Goal: Information Seeking & Learning: Learn about a topic

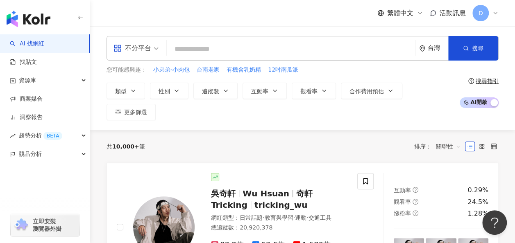
paste input "**"
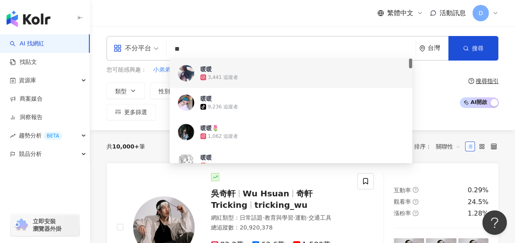
click at [298, 47] on input "**" at bounding box center [291, 49] width 242 height 16
paste input "******"
type input "********"
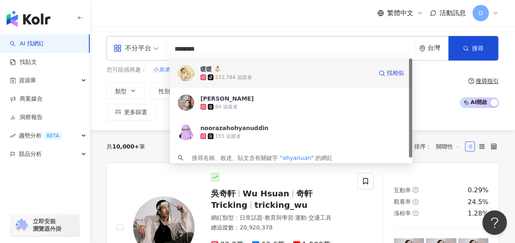
click at [364, 76] on div "tiktok-icon 232,784 追蹤者" at bounding box center [286, 77] width 172 height 8
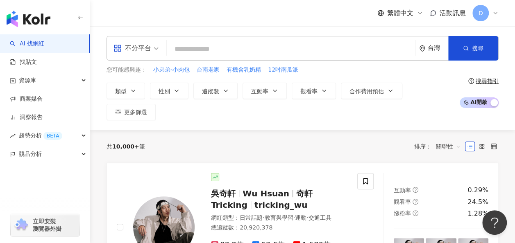
click at [270, 45] on input "search" at bounding box center [291, 49] width 242 height 16
paste input "****"
type input "****"
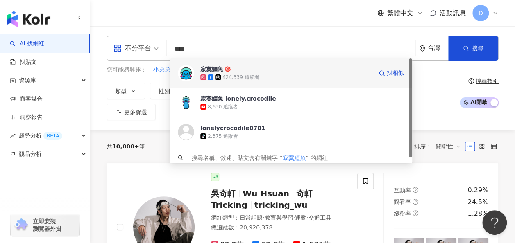
drag, startPoint x: 295, startPoint y: 75, endPoint x: 278, endPoint y: 70, distance: 17.2
click at [278, 70] on span "寂寞鱷魚" at bounding box center [286, 69] width 172 height 8
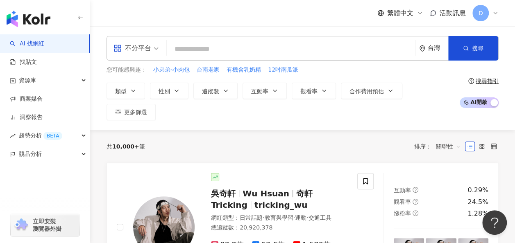
paste input "****"
type input "****"
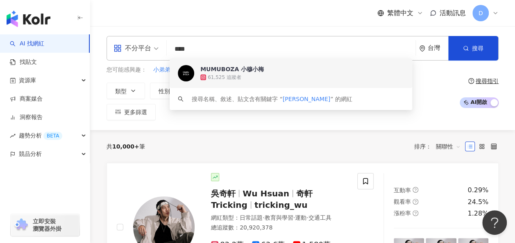
click at [273, 79] on div "61,525 追蹤者" at bounding box center [301, 77] width 203 height 8
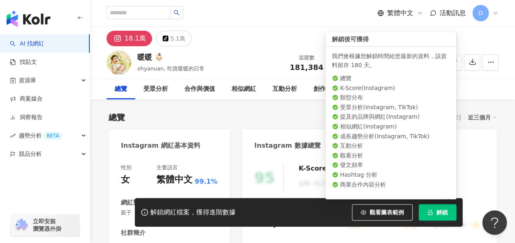
click at [437, 213] on span "解鎖" at bounding box center [441, 212] width 11 height 7
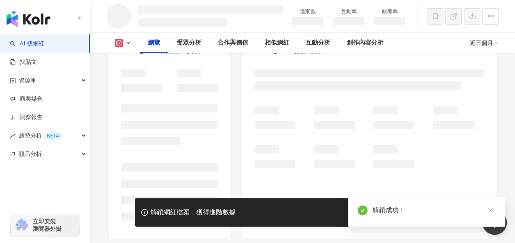
scroll to position [108, 0]
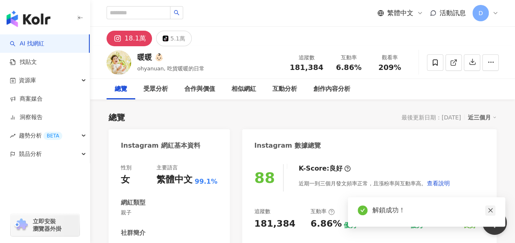
click at [490, 210] on icon "close" at bounding box center [490, 210] width 5 height 5
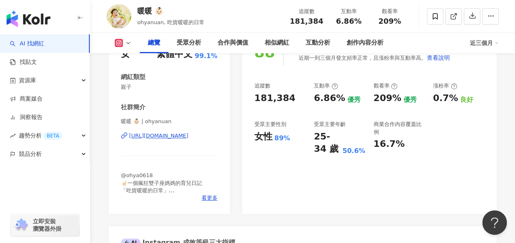
scroll to position [127, 0]
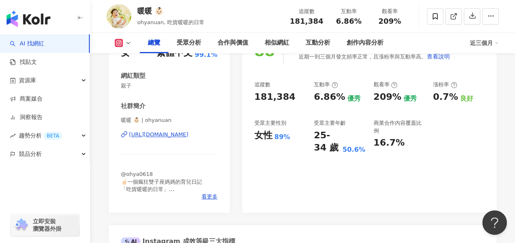
click at [337, 97] on div "6.86%" at bounding box center [329, 97] width 31 height 13
copy div "6.86%"
click at [382, 100] on div "209%" at bounding box center [387, 97] width 28 height 13
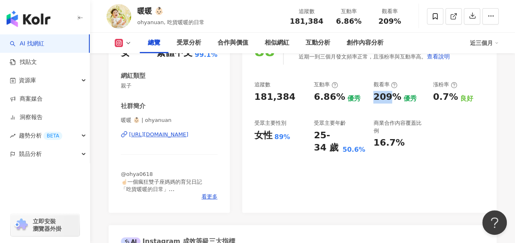
click at [382, 100] on div "209%" at bounding box center [387, 97] width 28 height 13
copy div "209%"
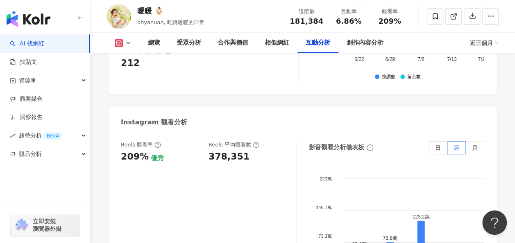
scroll to position [1816, 0]
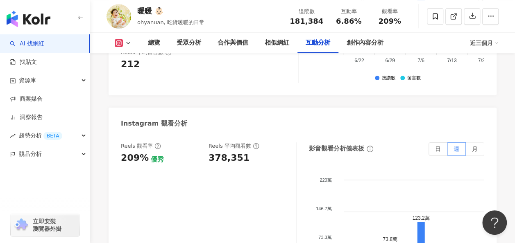
click at [230, 152] on div "378,351" at bounding box center [228, 158] width 41 height 13
copy div "378,351"
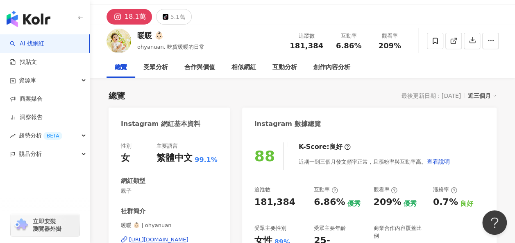
scroll to position [0, 0]
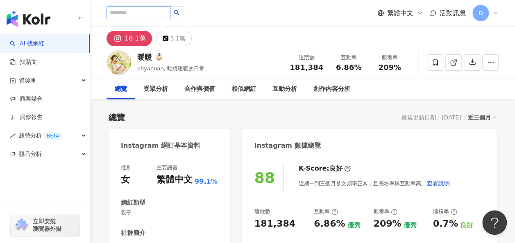
click at [155, 10] on input "search" at bounding box center [138, 12] width 64 height 13
paste input "***"
type input "***"
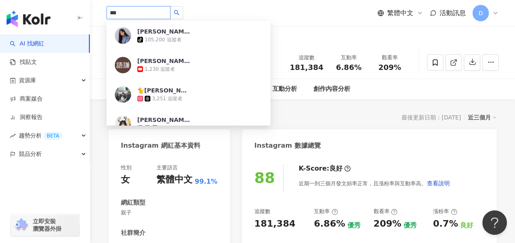
click at [152, 39] on div "105,200 追蹤者" at bounding box center [163, 39] width 36 height 7
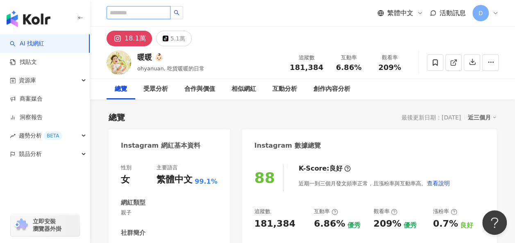
click at [164, 18] on input "search" at bounding box center [138, 12] width 64 height 13
paste input "***"
type input "***"
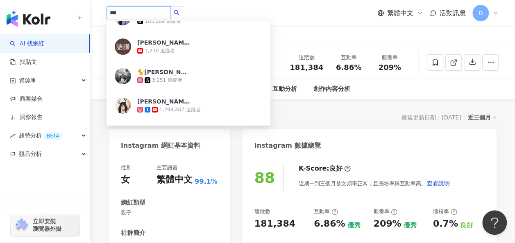
scroll to position [19, 0]
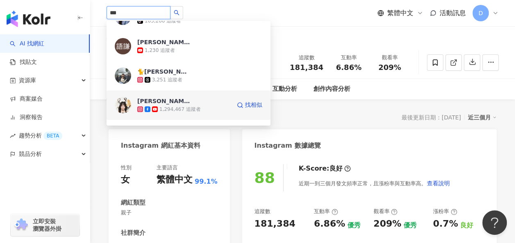
click at [172, 98] on span "陳語謙" at bounding box center [163, 101] width 53 height 8
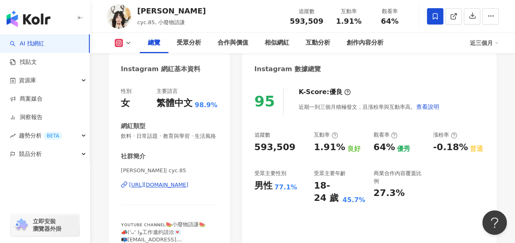
scroll to position [102, 0]
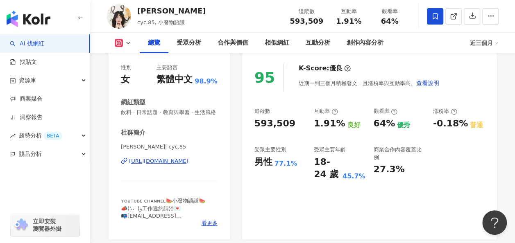
click at [329, 124] on div "1.91%" at bounding box center [329, 123] width 31 height 13
copy div "1.91%"
click at [381, 127] on div "64%" at bounding box center [384, 123] width 22 height 13
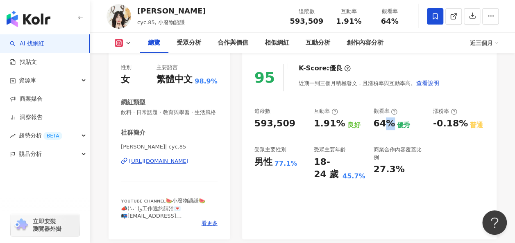
click at [381, 127] on div "64%" at bounding box center [384, 123] width 22 height 13
click at [380, 126] on div "64%" at bounding box center [384, 123] width 22 height 13
copy div "64%"
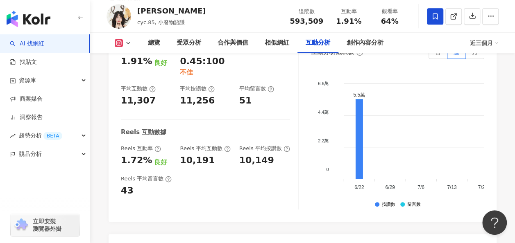
scroll to position [1784, 0]
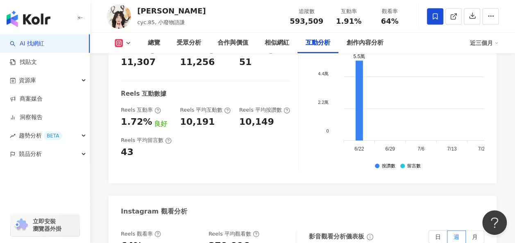
click at [227, 237] on div "379,996" at bounding box center [228, 246] width 41 height 13
copy div "379,996"
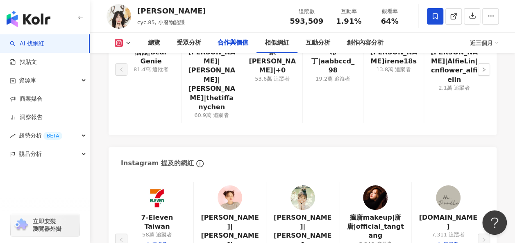
scroll to position [1093, 0]
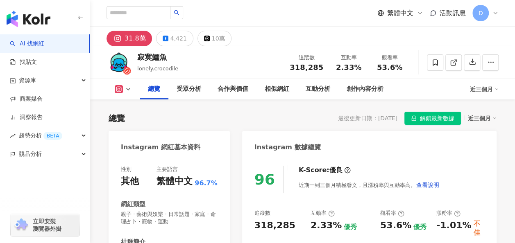
click at [320, 219] on div "2.33%" at bounding box center [325, 225] width 31 height 13
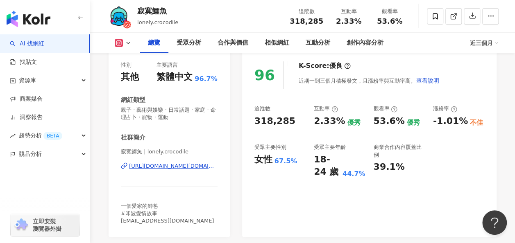
click at [378, 121] on div "53.6%" at bounding box center [388, 121] width 31 height 13
copy div "53.6%"
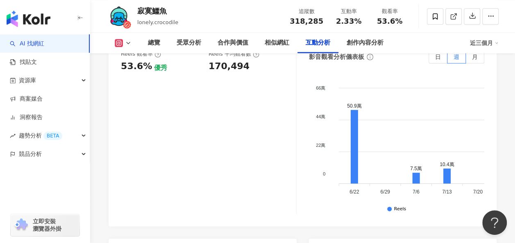
scroll to position [1856, 0]
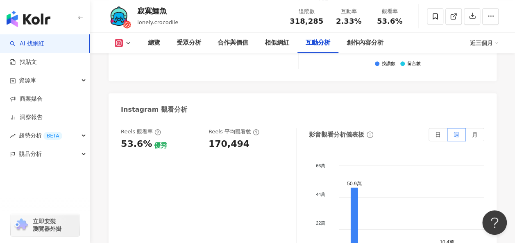
click at [230, 138] on div "170,494" at bounding box center [228, 144] width 41 height 13
copy div "170,494"
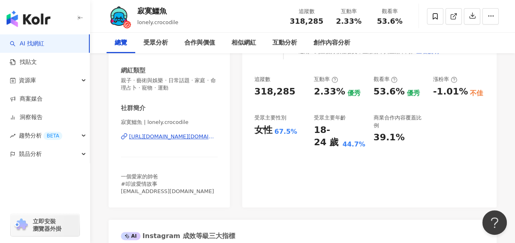
scroll to position [0, 0]
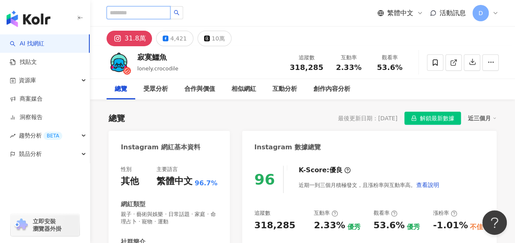
click at [170, 11] on input "search" at bounding box center [138, 12] width 64 height 13
paste input "**********"
type input "**********"
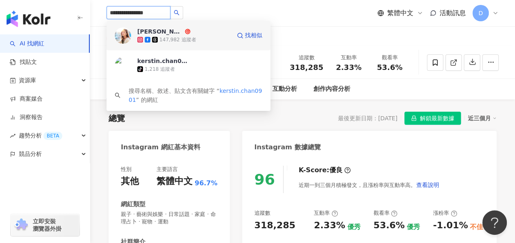
click at [166, 30] on span "詹可旬" at bounding box center [163, 31] width 53 height 8
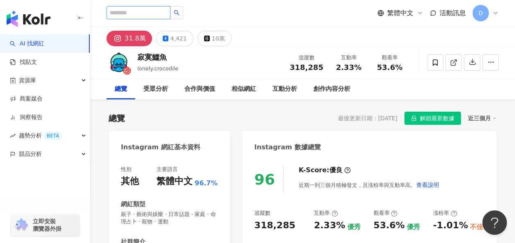
paste input "**********"
type input "**********"
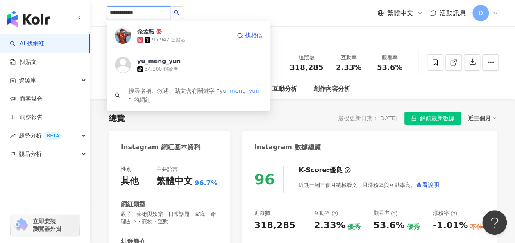
click at [167, 37] on div "95,942 追蹤者" at bounding box center [169, 39] width 34 height 7
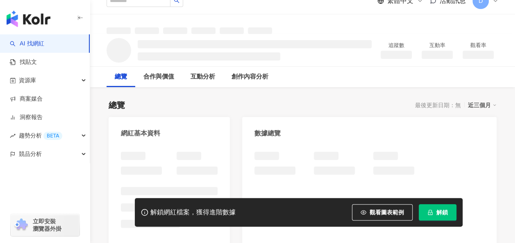
scroll to position [13, 0]
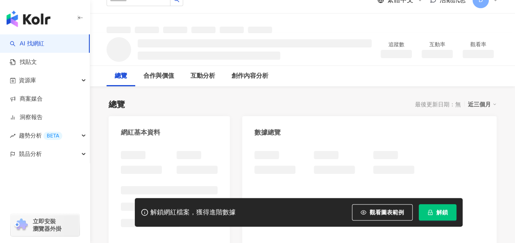
drag, startPoint x: 446, startPoint y: 210, endPoint x: 416, endPoint y: 158, distance: 60.3
click at [446, 210] on span "解鎖" at bounding box center [441, 212] width 11 height 7
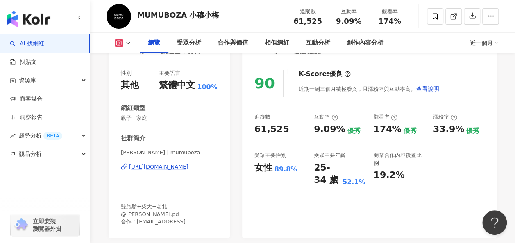
scroll to position [107, 0]
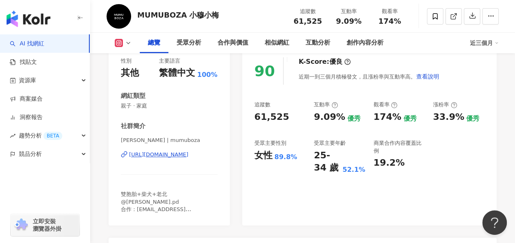
click at [327, 120] on div "9.09%" at bounding box center [329, 117] width 31 height 13
copy div "9.09%"
click at [384, 118] on div "174%" at bounding box center [387, 117] width 28 height 13
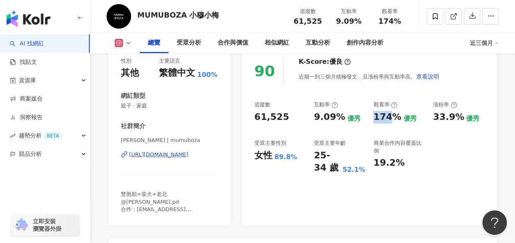
click at [384, 118] on div "174%" at bounding box center [387, 117] width 28 height 13
copy div "174%"
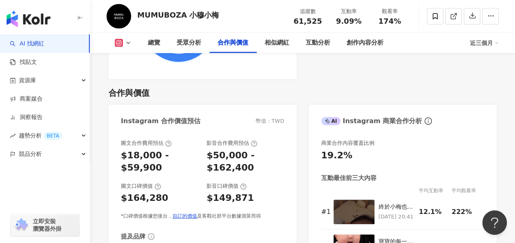
scroll to position [1192, 0]
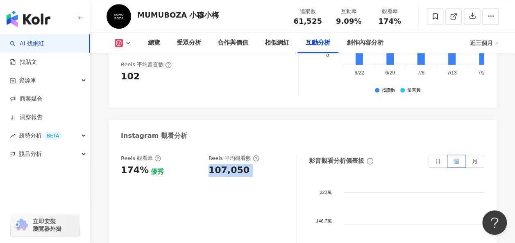
copy div "107,050"
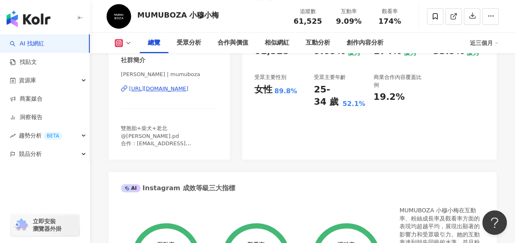
scroll to position [0, 0]
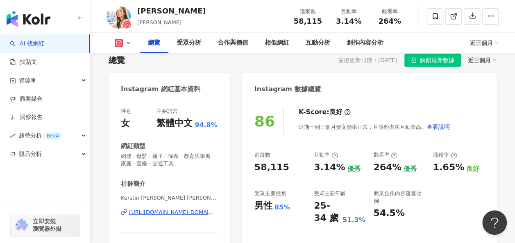
scroll to position [75, 0]
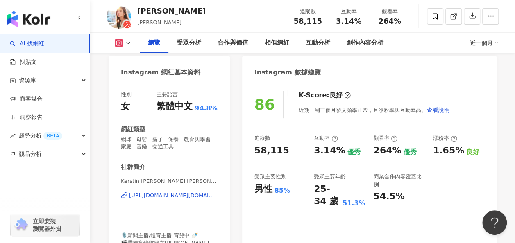
click at [325, 154] on div "3.14%" at bounding box center [329, 151] width 31 height 13
copy div "3.14%"
click at [376, 150] on div "264%" at bounding box center [387, 151] width 28 height 13
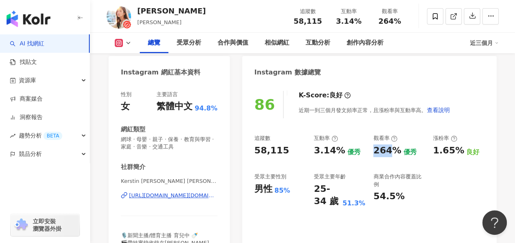
click at [376, 150] on div "264%" at bounding box center [387, 151] width 28 height 13
copy div "264%"
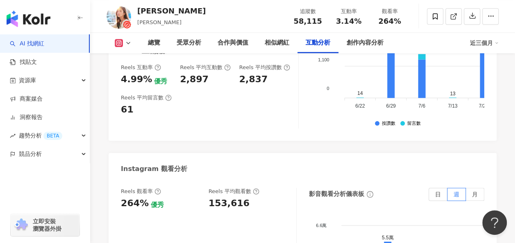
scroll to position [1808, 0]
click at [222, 196] on div "153,616" at bounding box center [228, 202] width 41 height 13
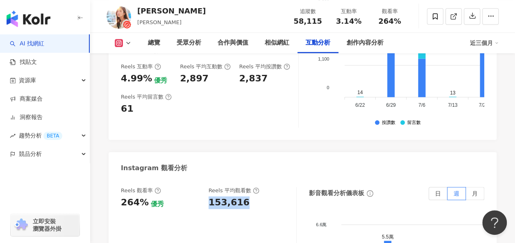
click at [222, 196] on div "153,616" at bounding box center [228, 202] width 41 height 13
copy div "153,616"
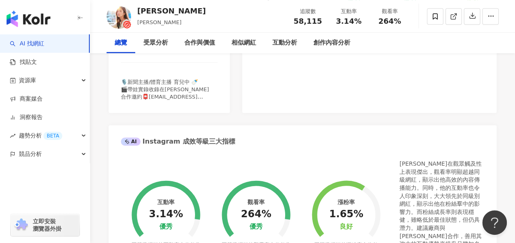
scroll to position [0, 0]
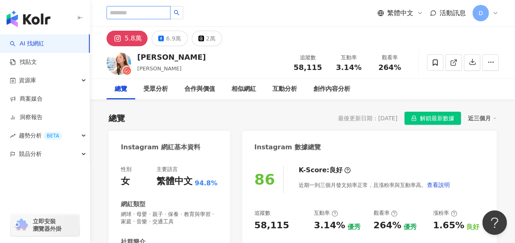
click at [165, 17] on input "search" at bounding box center [138, 12] width 64 height 13
paste input "********"
type input "********"
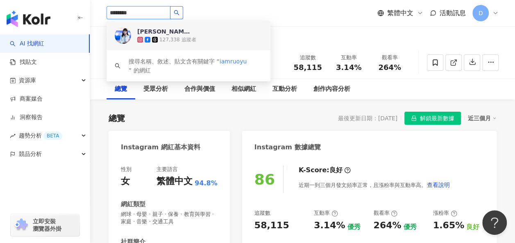
click at [179, 11] on icon "search" at bounding box center [177, 13] width 6 height 6
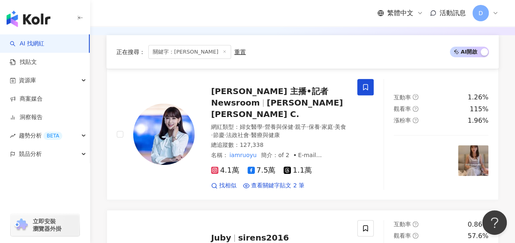
scroll to position [120, 0]
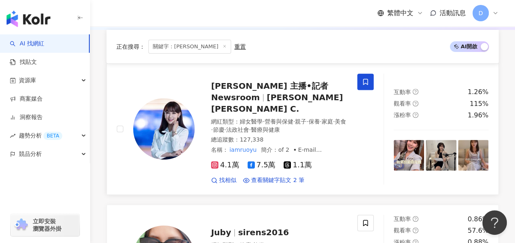
click at [241, 81] on span "[PERSON_NAME] 主播•記者 Newsroom" at bounding box center [269, 91] width 117 height 21
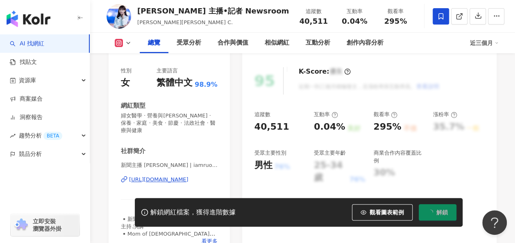
scroll to position [96, 0]
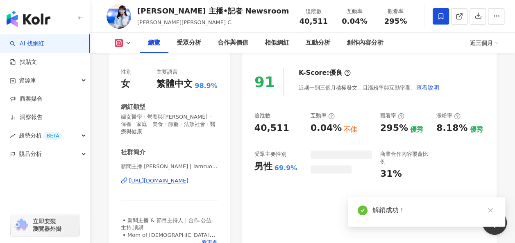
scroll to position [100, 0]
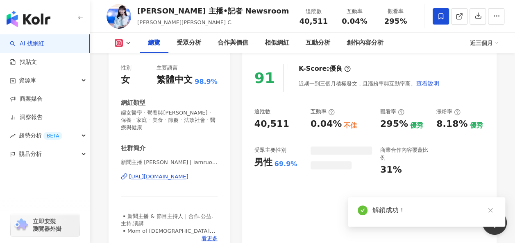
click at [391, 127] on div "295%" at bounding box center [394, 124] width 28 height 13
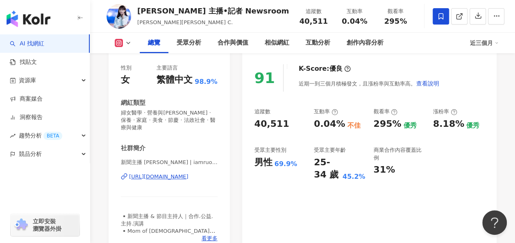
click at [328, 129] on div "0.04%" at bounding box center [329, 124] width 31 height 13
copy div "0.04%"
click at [284, 203] on div "91 K-Score : 優良 近期一到三個月積極發文，且漲粉率與互動率高。 查看說明 追蹤數 40,511 互動率 0.04% 不佳 觀看率 295% 優秀…" at bounding box center [369, 155] width 254 height 199
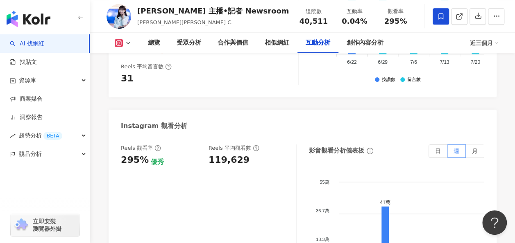
scroll to position [1849, 0]
click at [232, 153] on div "119,629" at bounding box center [228, 159] width 41 height 13
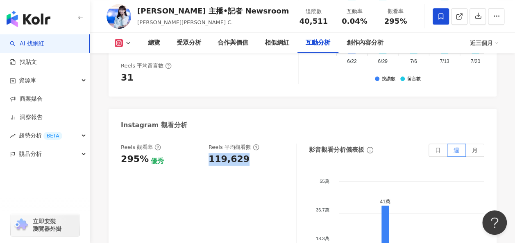
click at [232, 153] on div "119,629" at bounding box center [228, 159] width 41 height 13
copy div "119,629"
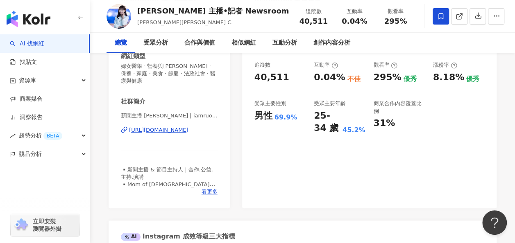
scroll to position [0, 0]
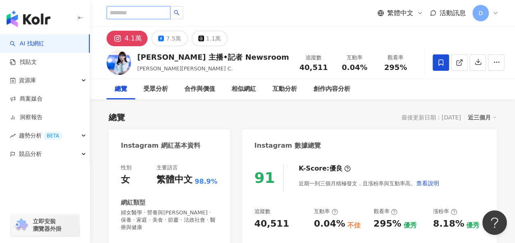
click at [154, 11] on input "search" at bounding box center [138, 12] width 64 height 13
paste input "******"
type input "******"
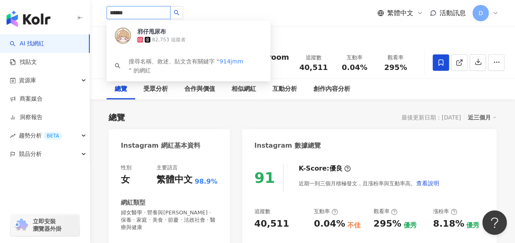
click at [171, 30] on span "邪仔甩尿布" at bounding box center [163, 31] width 53 height 8
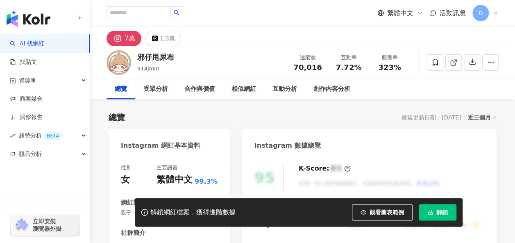
click at [442, 210] on span "解鎖" at bounding box center [441, 212] width 11 height 7
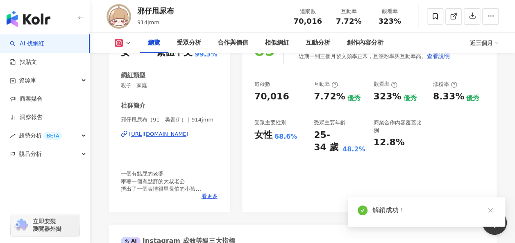
scroll to position [136, 0]
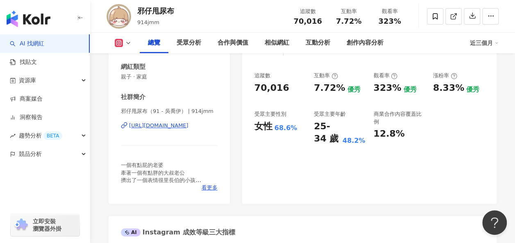
click at [295, 232] on div "AI Instagram 成效等級三大指標" at bounding box center [302, 229] width 388 height 27
click at [381, 87] on div "323%" at bounding box center [387, 88] width 28 height 13
copy div "323%"
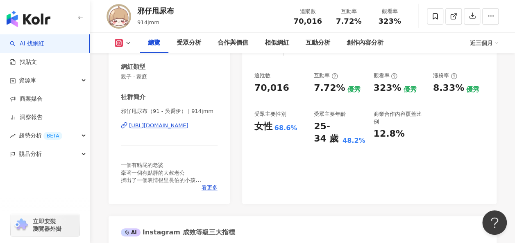
click at [324, 93] on div "7.72%" at bounding box center [329, 88] width 31 height 13
copy div "7.72%"
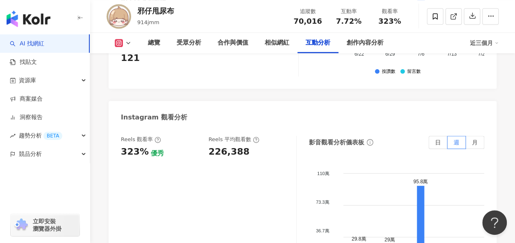
scroll to position [1842, 0]
click at [227, 145] on div "226,388" at bounding box center [228, 151] width 41 height 13
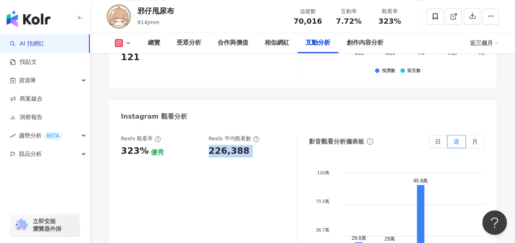
click at [227, 145] on div "226,388" at bounding box center [228, 151] width 41 height 13
copy div "226,388"
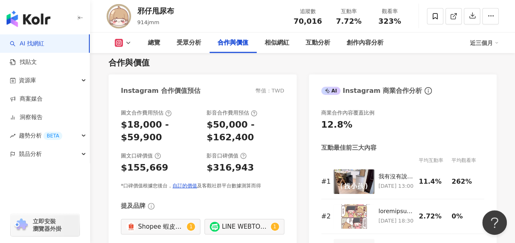
scroll to position [1112, 0]
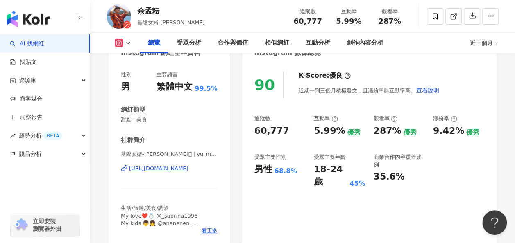
click at [379, 131] on div "287%" at bounding box center [387, 131] width 28 height 13
copy div "287%"
click at [321, 133] on div "5.99%" at bounding box center [329, 131] width 31 height 13
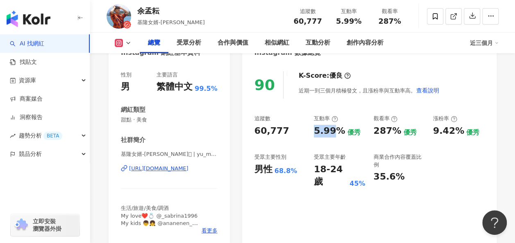
click at [321, 133] on div "5.99%" at bounding box center [329, 131] width 31 height 13
copy div "5.99%"
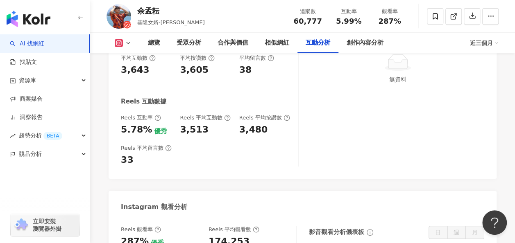
scroll to position [1783, 0]
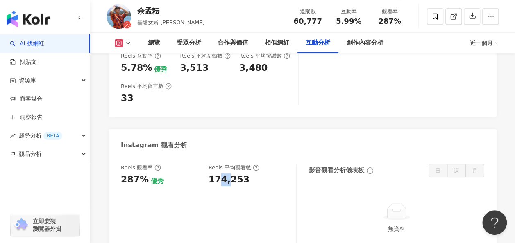
drag, startPoint x: 221, startPoint y: 176, endPoint x: 229, endPoint y: 172, distance: 9.3
click at [229, 172] on div "Reels 觀看率 287% 優秀 Reels 平均觀看數 174,253" at bounding box center [209, 205] width 176 height 82
click at [229, 174] on div "174,253" at bounding box center [228, 180] width 41 height 13
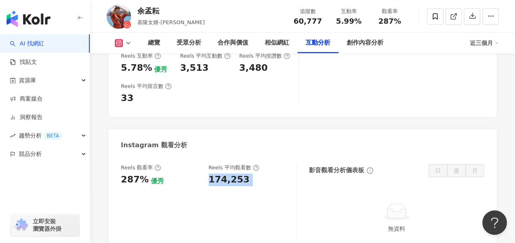
click at [229, 174] on div "174,253" at bounding box center [228, 180] width 41 height 13
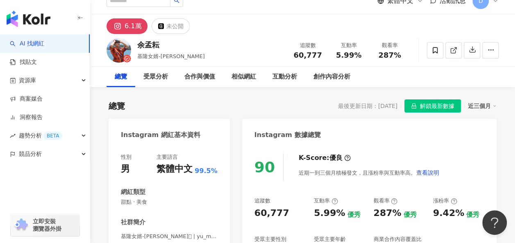
scroll to position [0, 0]
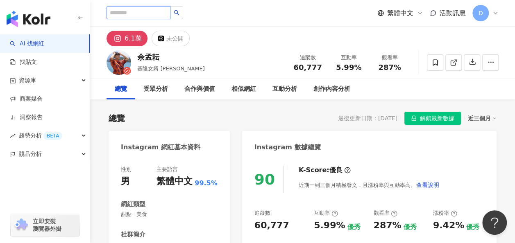
click at [165, 14] on input "search" at bounding box center [138, 12] width 64 height 13
paste input "**********"
type input "**********"
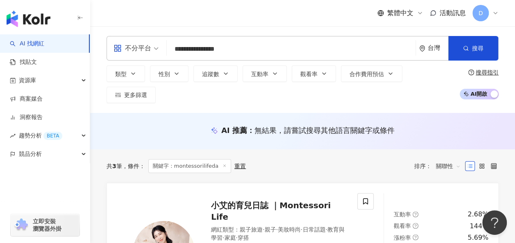
scroll to position [105, 0]
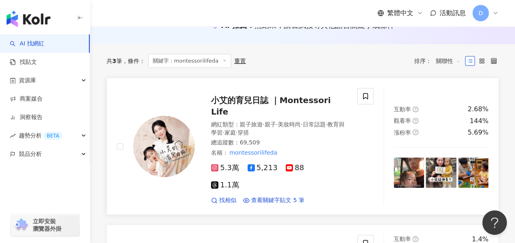
click at [255, 96] on span "小艾的育兒日誌 ｜Montessori Life" at bounding box center [271, 105] width 120 height 21
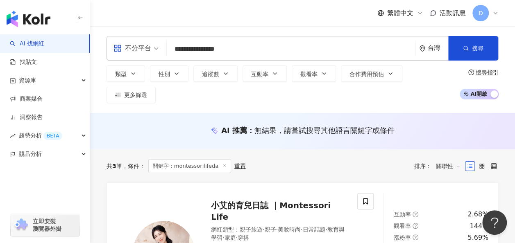
click at [249, 48] on input "**********" at bounding box center [291, 49] width 242 height 16
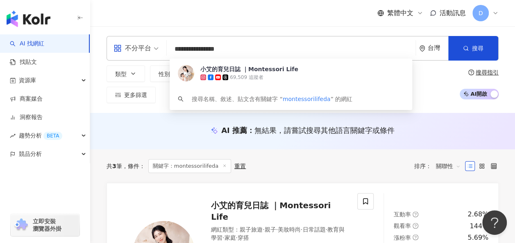
click at [249, 48] on input "**********" at bounding box center [291, 49] width 242 height 16
paste input "search"
type input "**********"
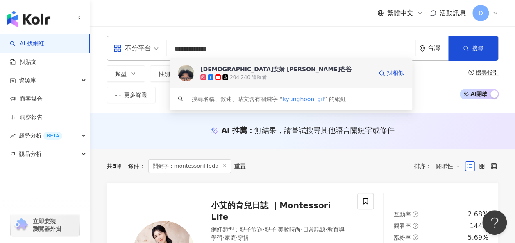
click at [306, 74] on div "204,240 追蹤者" at bounding box center [286, 77] width 172 height 8
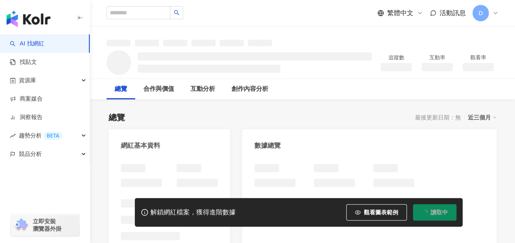
scroll to position [3, 0]
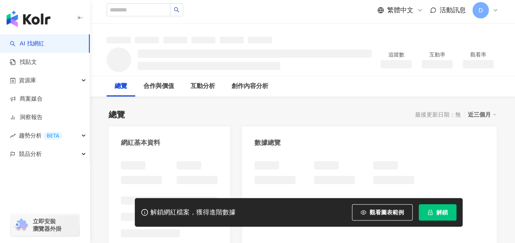
click at [438, 210] on span "解鎖" at bounding box center [441, 212] width 11 height 7
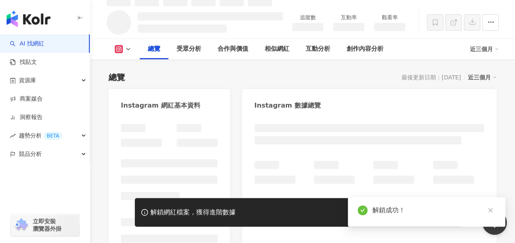
scroll to position [53, 0]
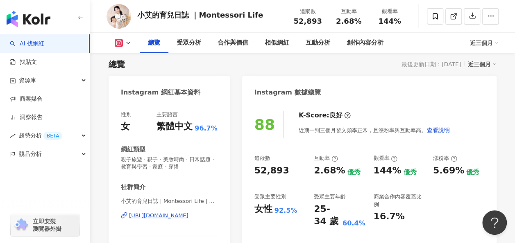
scroll to position [64, 0]
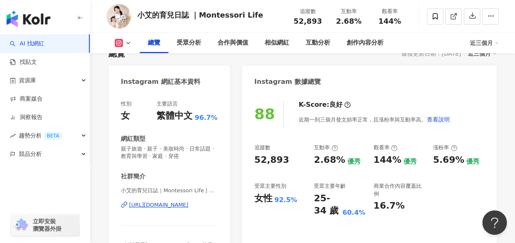
click at [383, 154] on div "144%" at bounding box center [387, 160] width 28 height 13
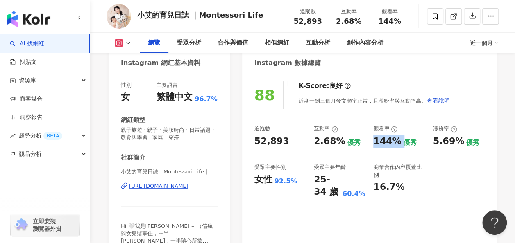
click at [383, 144] on div "144%" at bounding box center [387, 141] width 28 height 13
click at [324, 141] on div "2.68%" at bounding box center [329, 141] width 31 height 13
copy div "2.68%"
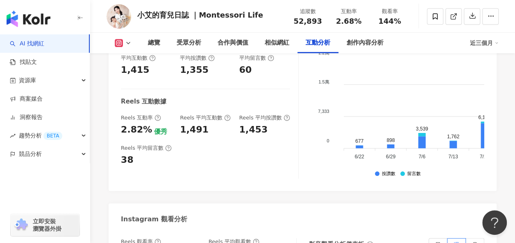
scroll to position [1790, 0]
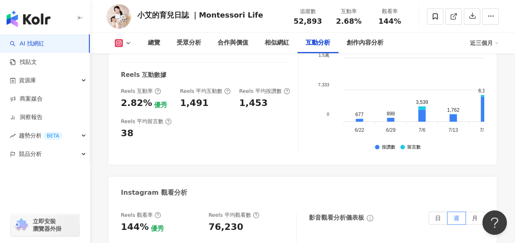
click at [224, 221] on div "76,230" at bounding box center [225, 227] width 35 height 13
copy div "76,230"
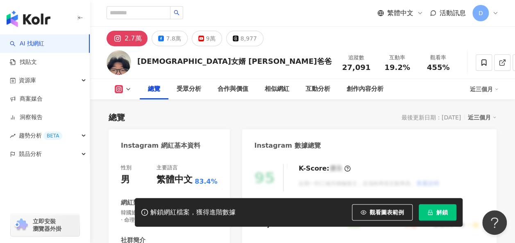
scroll to position [47, 0]
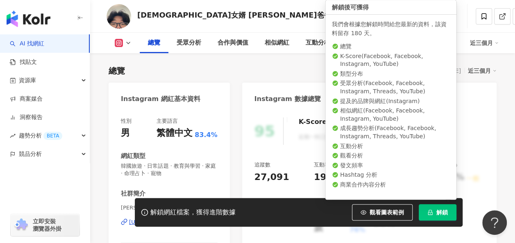
click at [431, 210] on icon "lock" at bounding box center [430, 213] width 6 height 6
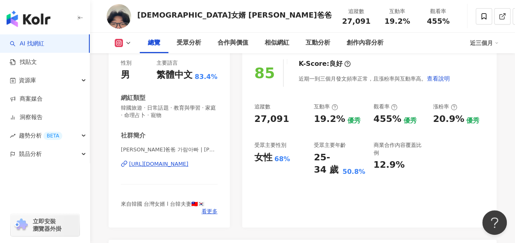
scroll to position [162, 0]
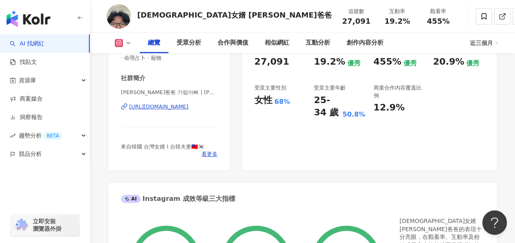
click at [390, 65] on div "455%" at bounding box center [387, 62] width 28 height 13
copy div "455%"
click at [320, 59] on div "19.2%" at bounding box center [329, 62] width 31 height 13
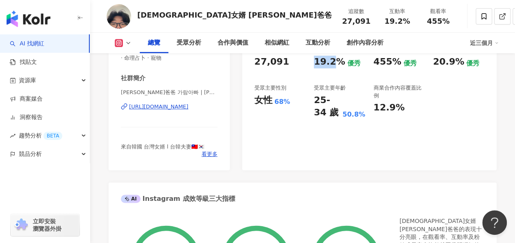
click at [320, 59] on div "19.2%" at bounding box center [329, 62] width 31 height 13
copy div "19.2%"
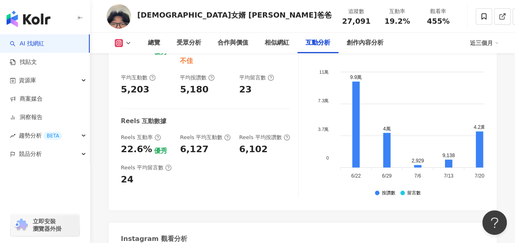
scroll to position [1759, 0]
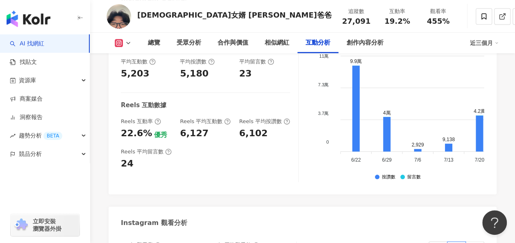
copy div "123,323"
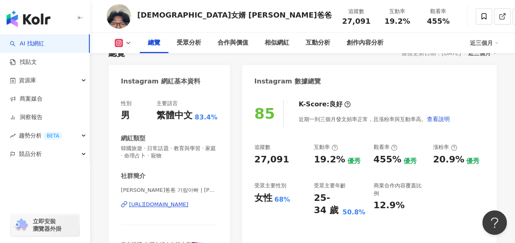
scroll to position [0, 0]
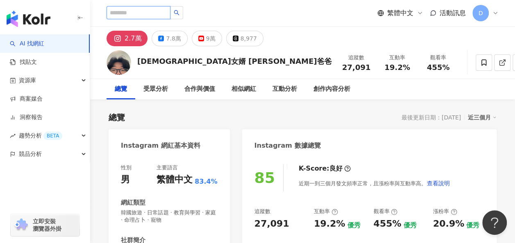
click at [157, 15] on input "search" at bounding box center [138, 12] width 64 height 13
paste input "*********"
type input "*********"
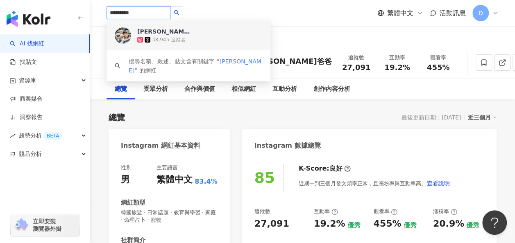
click at [170, 37] on div "38,945 追蹤者" at bounding box center [169, 39] width 34 height 7
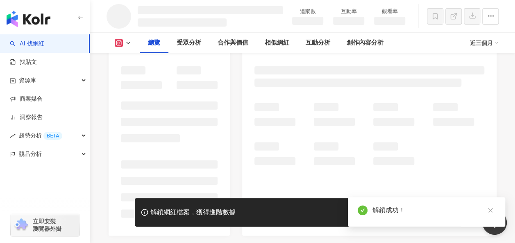
scroll to position [97, 0]
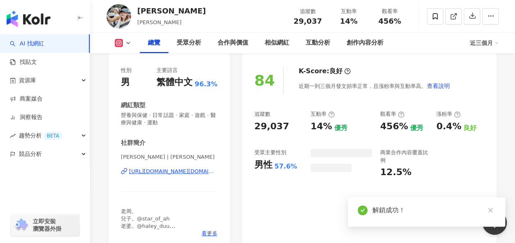
scroll to position [81, 0]
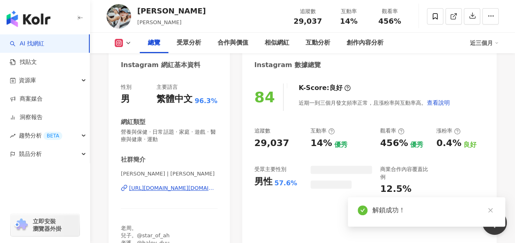
click at [384, 144] on div "456%" at bounding box center [394, 143] width 28 height 13
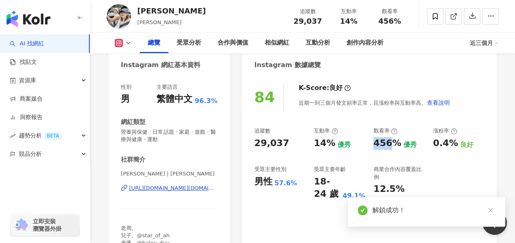
click at [384, 144] on div "456%" at bounding box center [387, 143] width 28 height 13
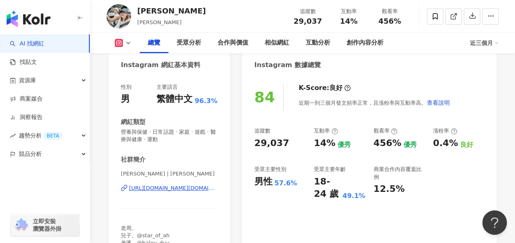
click at [321, 145] on div "14%" at bounding box center [325, 143] width 22 height 13
copy div "14%"
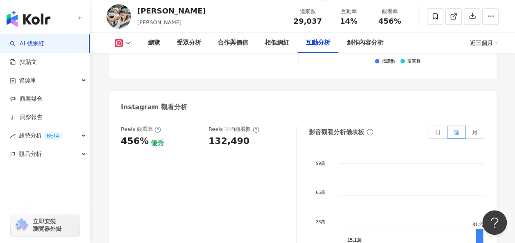
scroll to position [1891, 0]
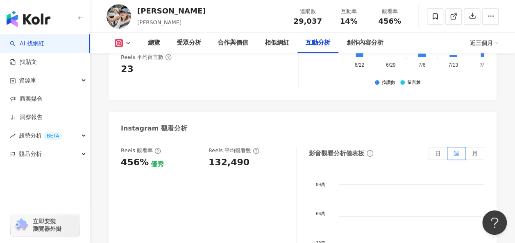
click at [223, 156] on div "132,490" at bounding box center [228, 162] width 41 height 13
copy div "132,490"
click at [122, 15] on img at bounding box center [118, 16] width 25 height 25
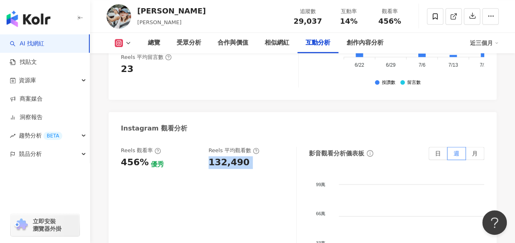
click at [124, 19] on img at bounding box center [118, 16] width 25 height 25
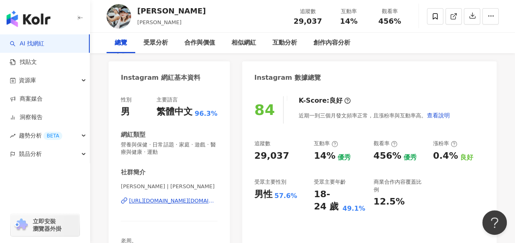
scroll to position [0, 0]
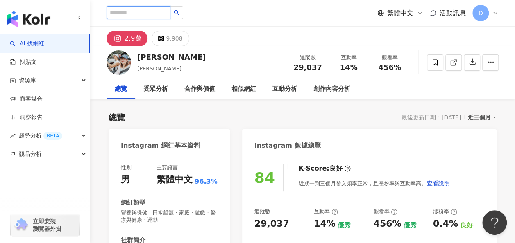
click at [165, 12] on input "search" at bounding box center [138, 12] width 64 height 13
paste input "**********"
type input "**********"
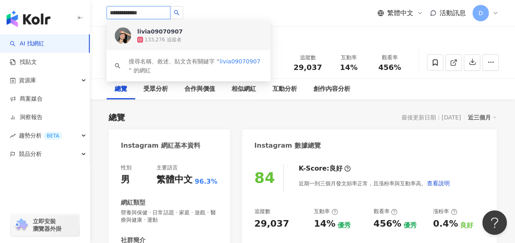
click at [173, 36] on div "133,276 追蹤者" at bounding box center [199, 40] width 125 height 8
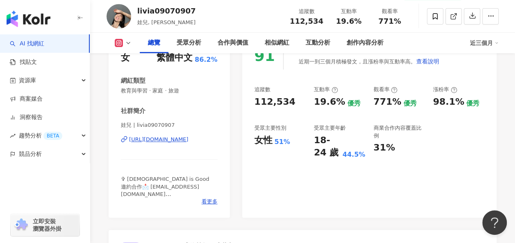
scroll to position [113, 0]
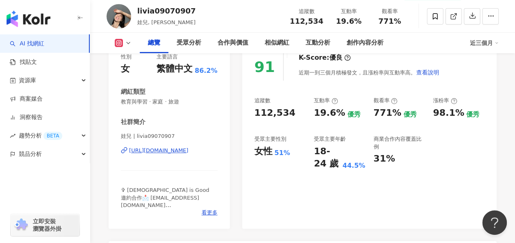
click at [379, 113] on div "771%" at bounding box center [387, 113] width 28 height 13
copy div "771%"
click at [332, 113] on div "19.6%" at bounding box center [329, 113] width 31 height 13
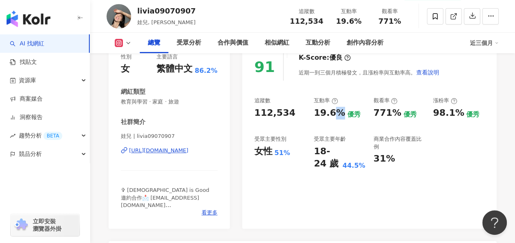
click at [332, 113] on div "19.6%" at bounding box center [329, 113] width 31 height 13
copy div "19.6%"
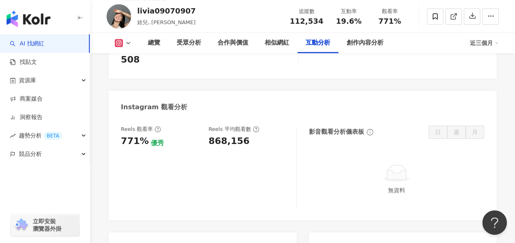
scroll to position [1811, 0]
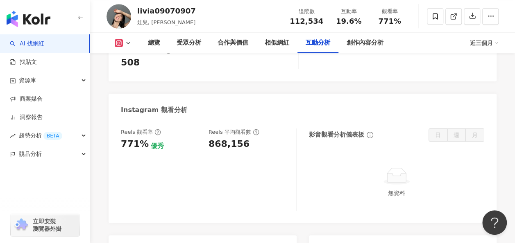
click at [229, 138] on div "868,156" at bounding box center [228, 144] width 41 height 13
copy div "868,156"
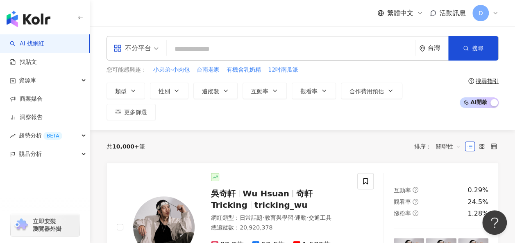
click at [217, 140] on div "共 10,000+ 筆 排序： 關聯性" at bounding box center [302, 146] width 392 height 13
click at [318, 140] on div "共 10,000+ 筆 排序： 關聯性" at bounding box center [302, 146] width 392 height 13
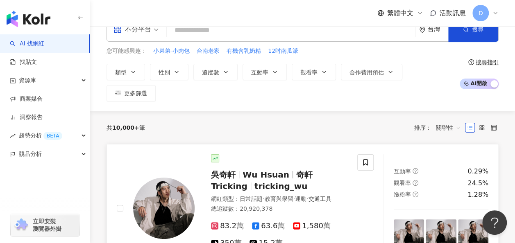
scroll to position [19, 0]
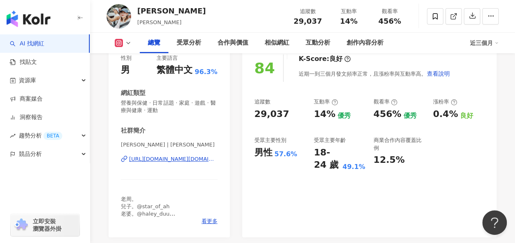
click at [194, 158] on div "https://www.instagram.com/o.c.allen/" at bounding box center [173, 159] width 88 height 7
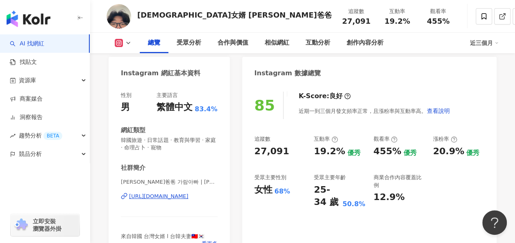
scroll to position [72, 0]
click at [167, 198] on div "[URL][DOMAIN_NAME]" at bounding box center [158, 196] width 59 height 7
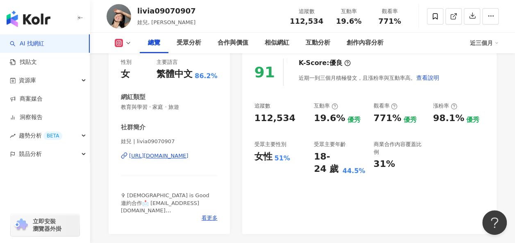
scroll to position [108, 0]
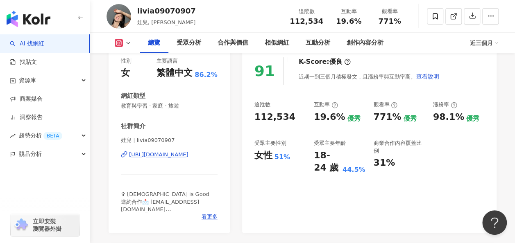
click at [178, 152] on div "[URL][DOMAIN_NAME]" at bounding box center [158, 154] width 59 height 7
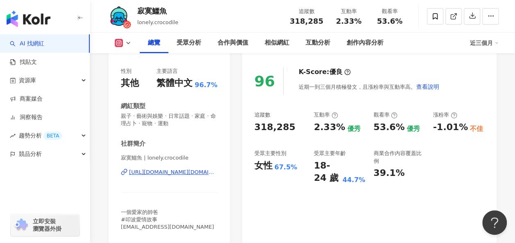
click at [150, 171] on div "[URL][DOMAIN_NAME][DOMAIN_NAME]" at bounding box center [173, 172] width 88 height 7
